Goal: Task Accomplishment & Management: Use online tool/utility

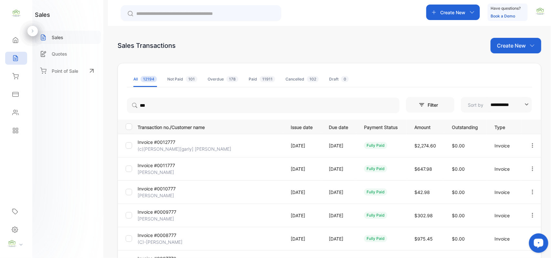
click at [66, 39] on div "Sales" at bounding box center [68, 37] width 66 height 13
click at [60, 34] on p "Sales" at bounding box center [58, 37] width 12 height 7
click at [15, 57] on icon at bounding box center [15, 58] width 6 height 6
click at [16, 39] on icon at bounding box center [15, 40] width 6 height 6
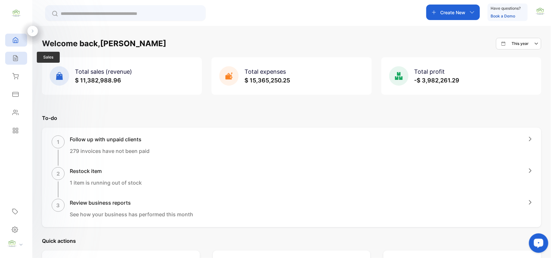
click at [16, 58] on icon at bounding box center [15, 58] width 4 height 5
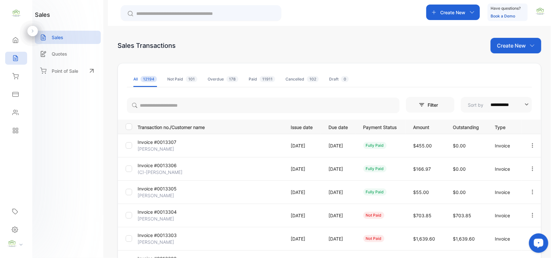
click at [530, 215] on icon "button" at bounding box center [533, 215] width 6 height 6
click at [512, 251] on span "Record payment" at bounding box center [514, 252] width 40 height 8
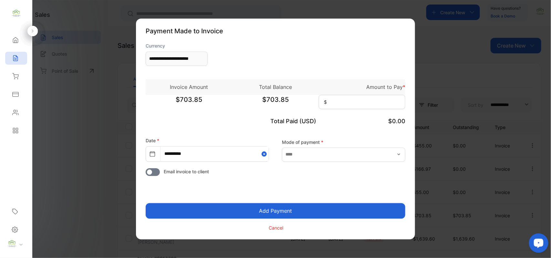
click at [399, 155] on icon "button" at bounding box center [398, 154] width 5 height 5
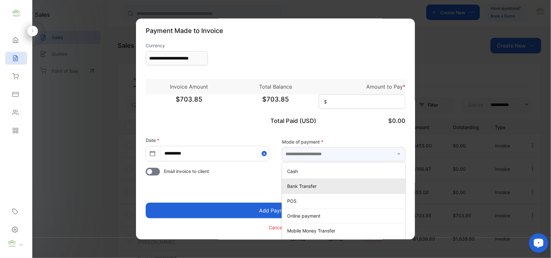
scroll to position [1, 0]
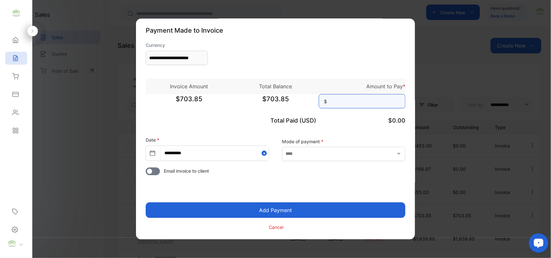
click at [335, 101] on input at bounding box center [362, 101] width 87 height 14
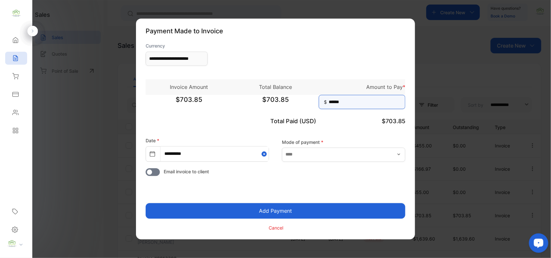
type input "******"
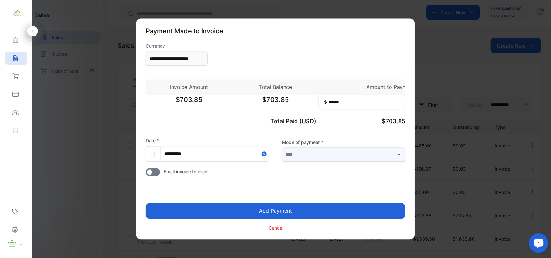
click at [309, 154] on input "text" at bounding box center [343, 154] width 123 height 14
type input "*"
